Goal: Transaction & Acquisition: Purchase product/service

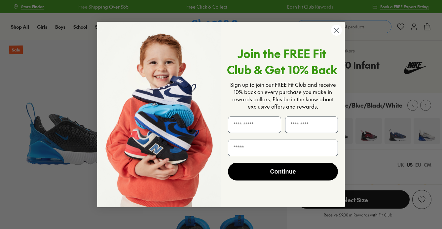
select select "*"
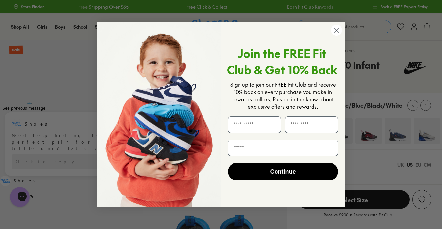
click at [335, 30] on circle "Close dialog" at bounding box center [336, 30] width 11 height 11
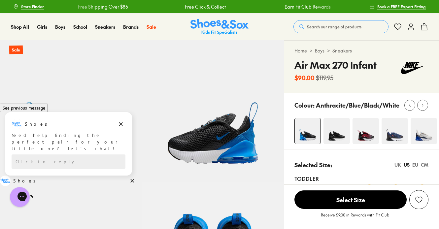
scroll to position [33, 0]
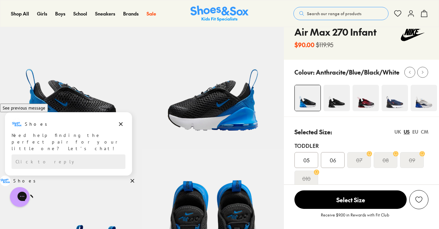
click at [334, 212] on p "Receive $9.00 in Rewards with Fit Club" at bounding box center [355, 218] width 68 height 12
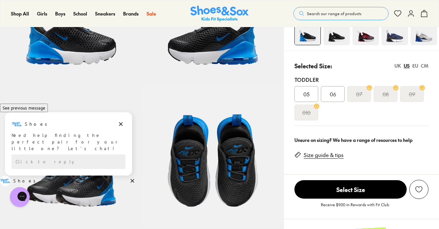
click at [315, 157] on link "Size guide & tips" at bounding box center [324, 154] width 40 height 7
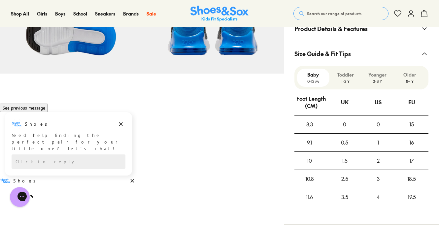
scroll to position [368, 0]
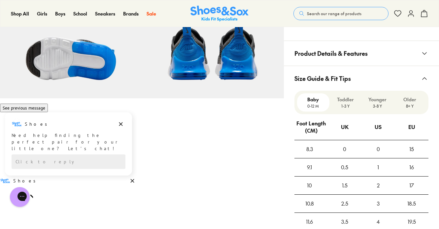
click at [347, 103] on p "Toddler" at bounding box center [345, 99] width 27 height 7
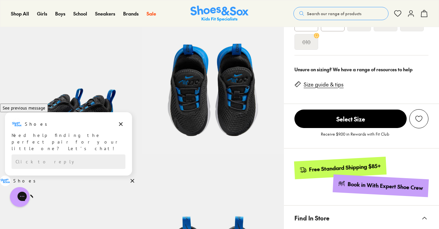
scroll to position [38, 0]
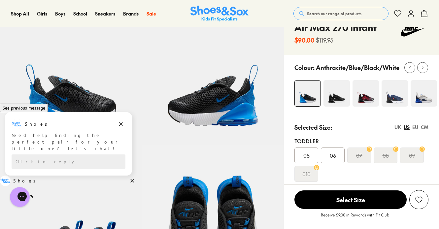
click at [335, 154] on span "06" at bounding box center [333, 155] width 6 height 8
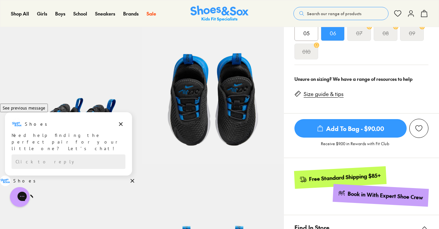
scroll to position [104, 0]
